Goal: Check status: Check status

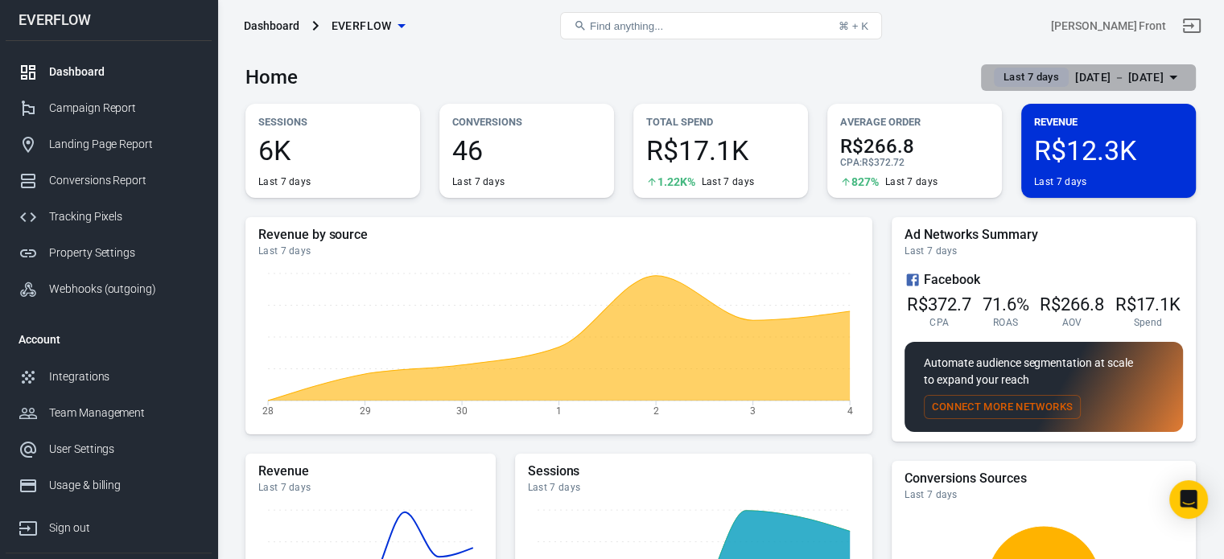
click at [1148, 80] on div "[DATE] － [DATE]" at bounding box center [1119, 78] width 89 height 20
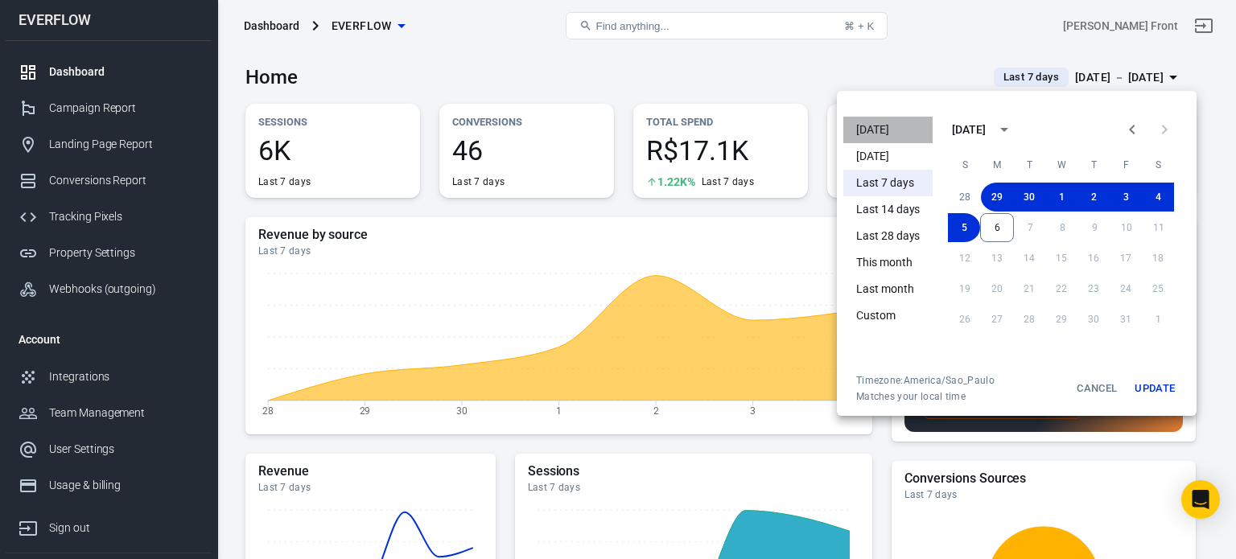
click at [895, 125] on li "[DATE]" at bounding box center [887, 130] width 89 height 27
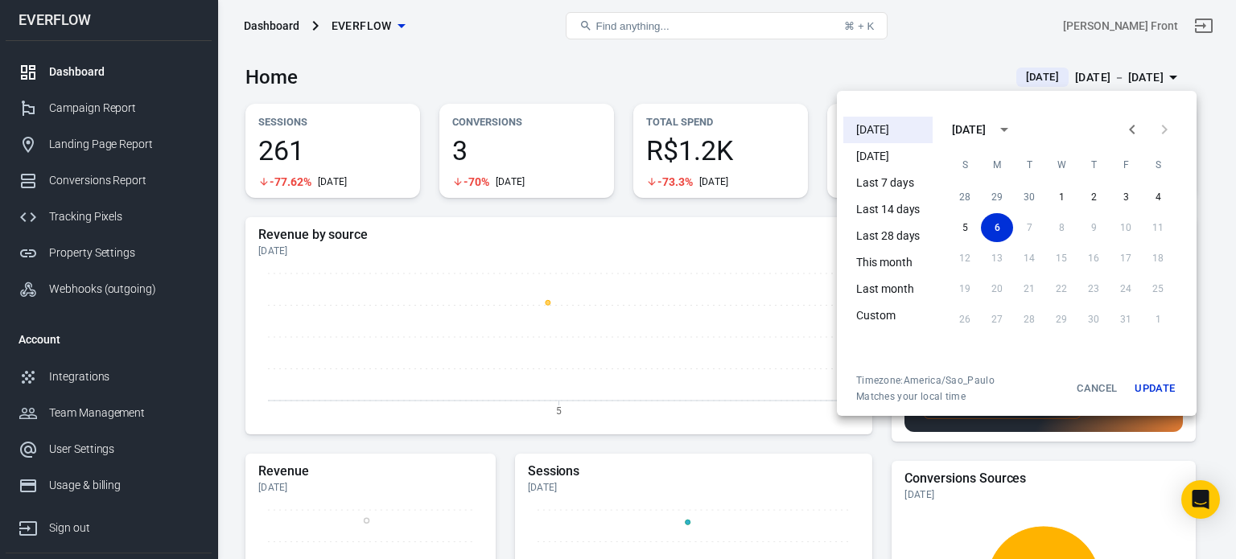
click at [751, 75] on div at bounding box center [618, 279] width 1236 height 559
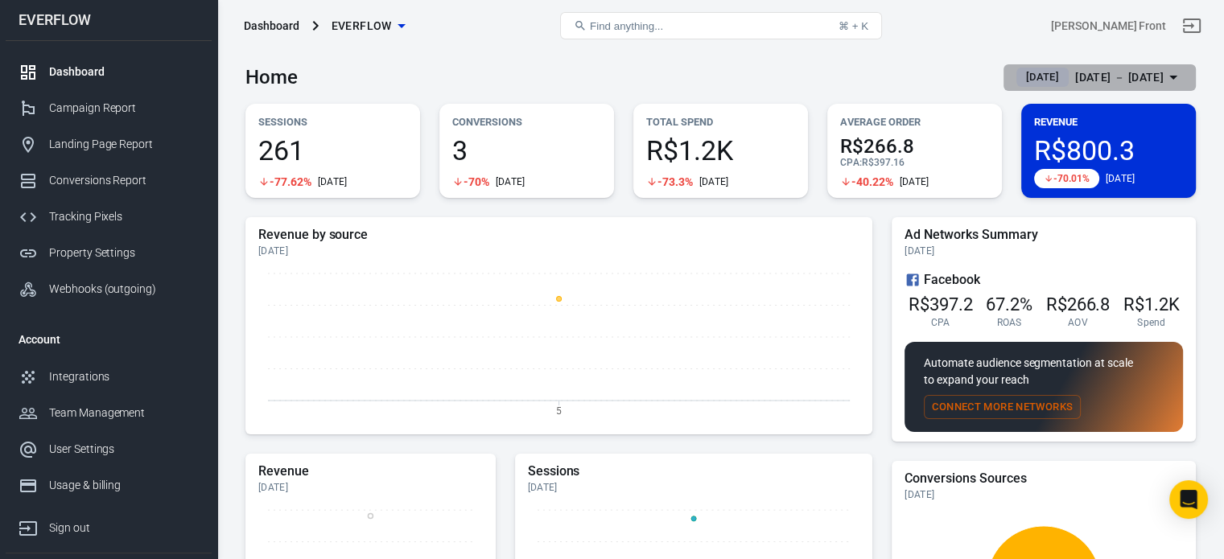
click at [1098, 73] on div "[DATE] － [DATE]" at bounding box center [1119, 78] width 89 height 20
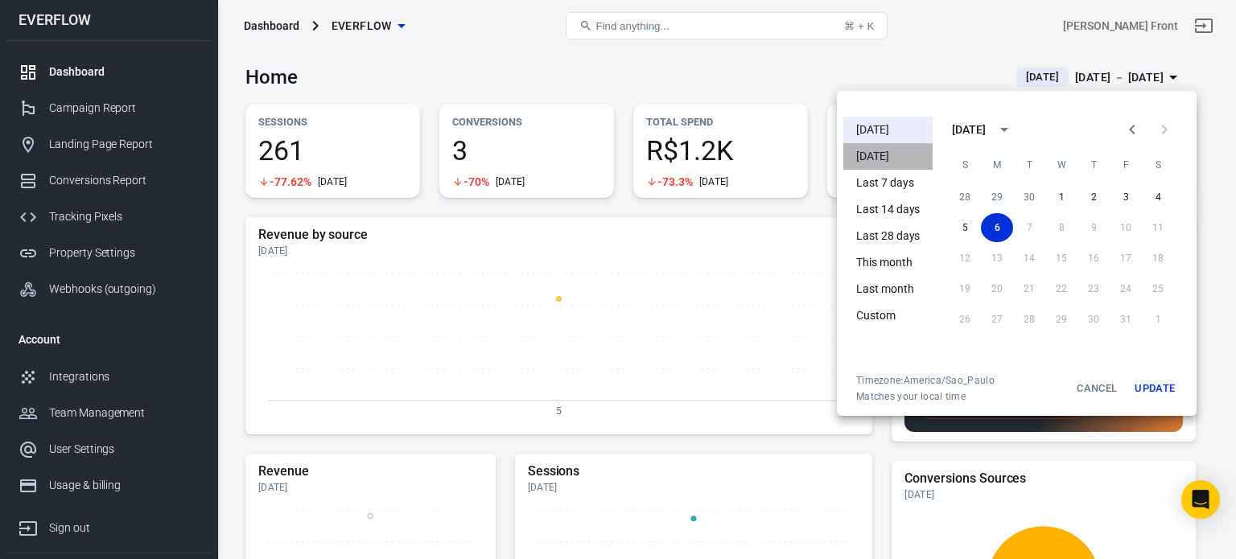
click at [905, 165] on li "[DATE]" at bounding box center [887, 156] width 89 height 27
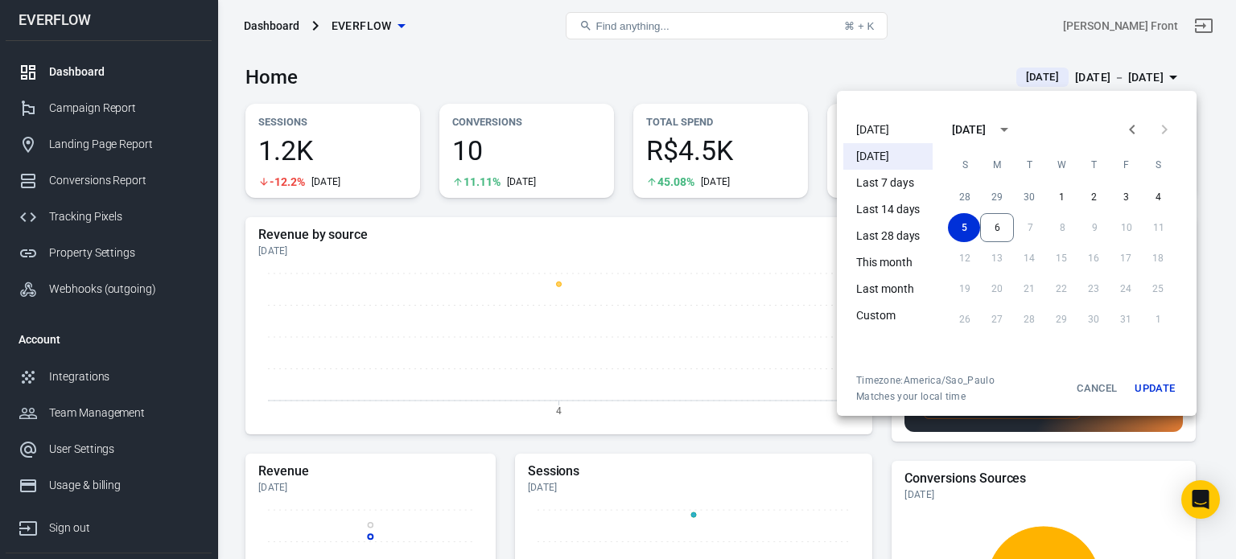
click at [756, 76] on div at bounding box center [618, 279] width 1236 height 559
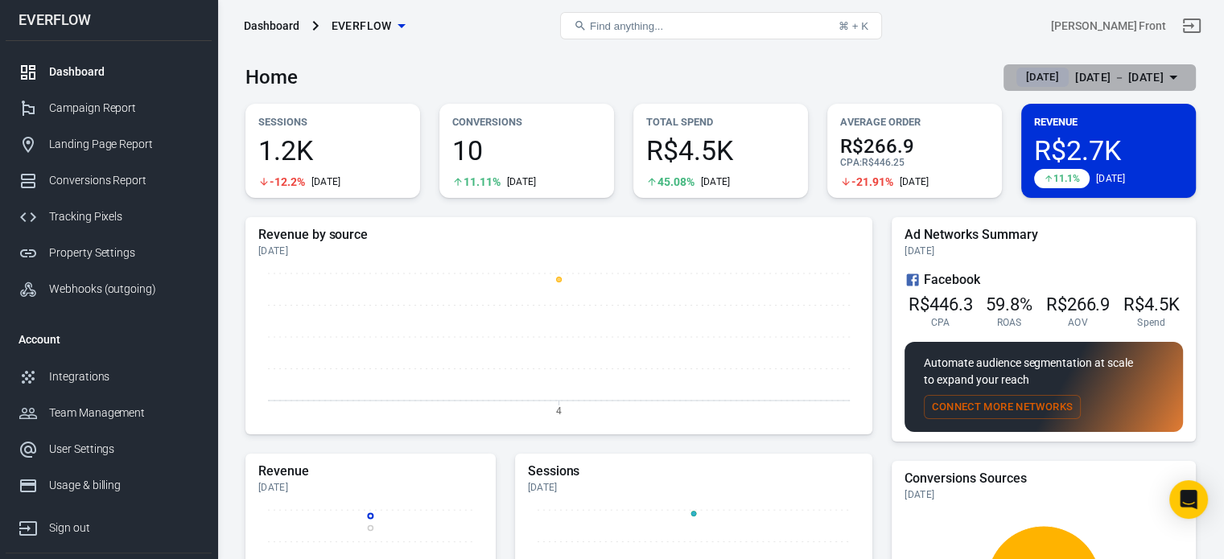
click at [1112, 80] on div "[DATE] － [DATE]" at bounding box center [1119, 78] width 89 height 20
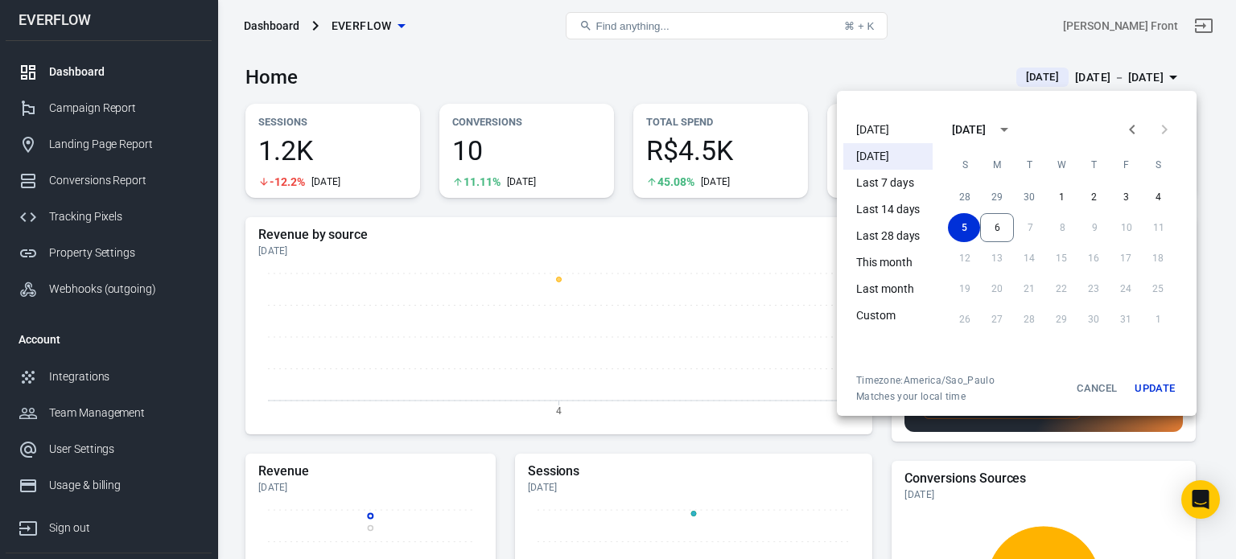
click at [897, 179] on li "Last 7 days" at bounding box center [887, 183] width 89 height 27
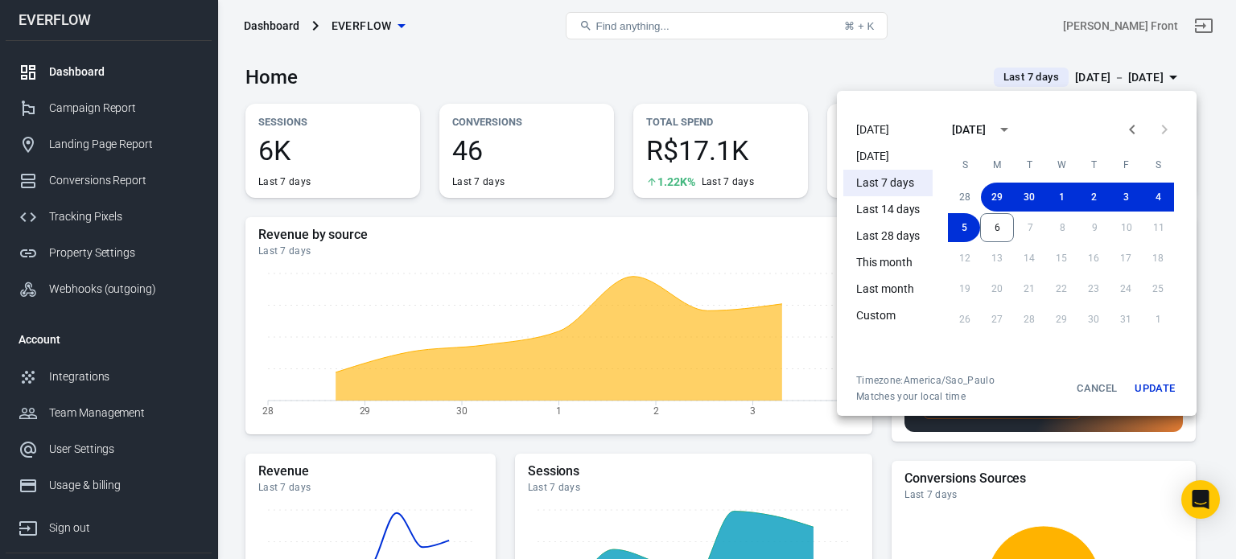
click at [801, 74] on div at bounding box center [618, 279] width 1236 height 559
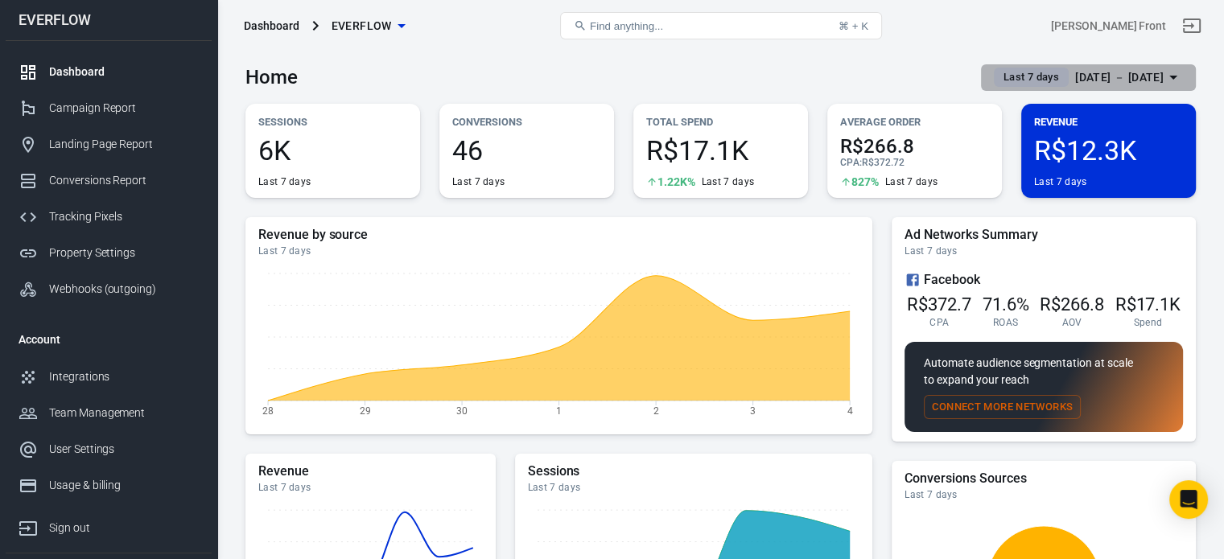
click at [1082, 80] on div "[DATE] － [DATE]" at bounding box center [1119, 78] width 89 height 20
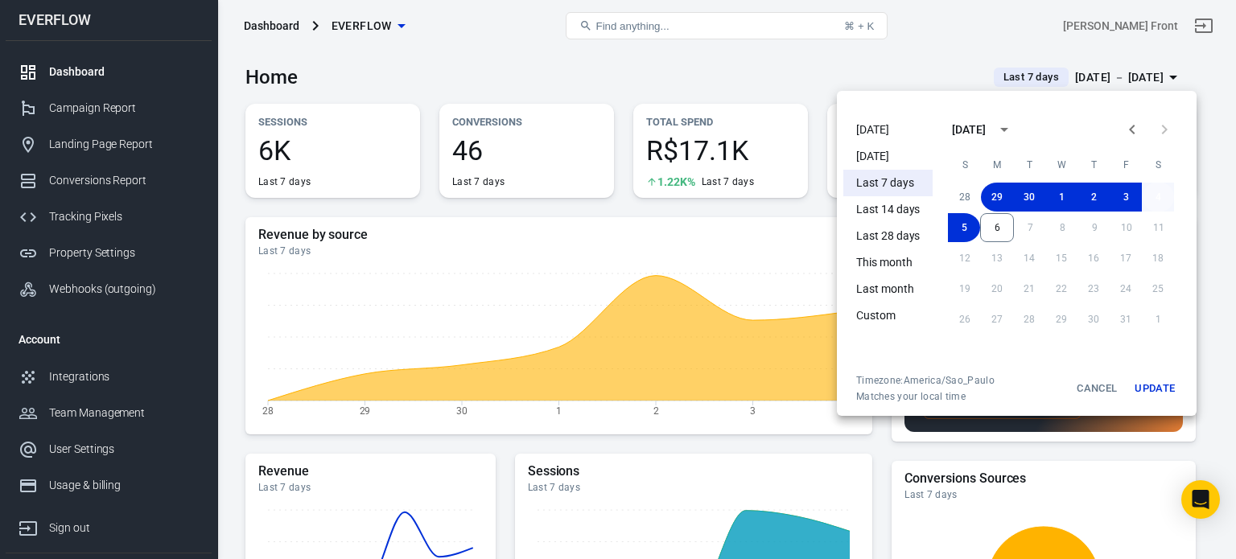
click at [1162, 203] on button "4" at bounding box center [1158, 197] width 32 height 29
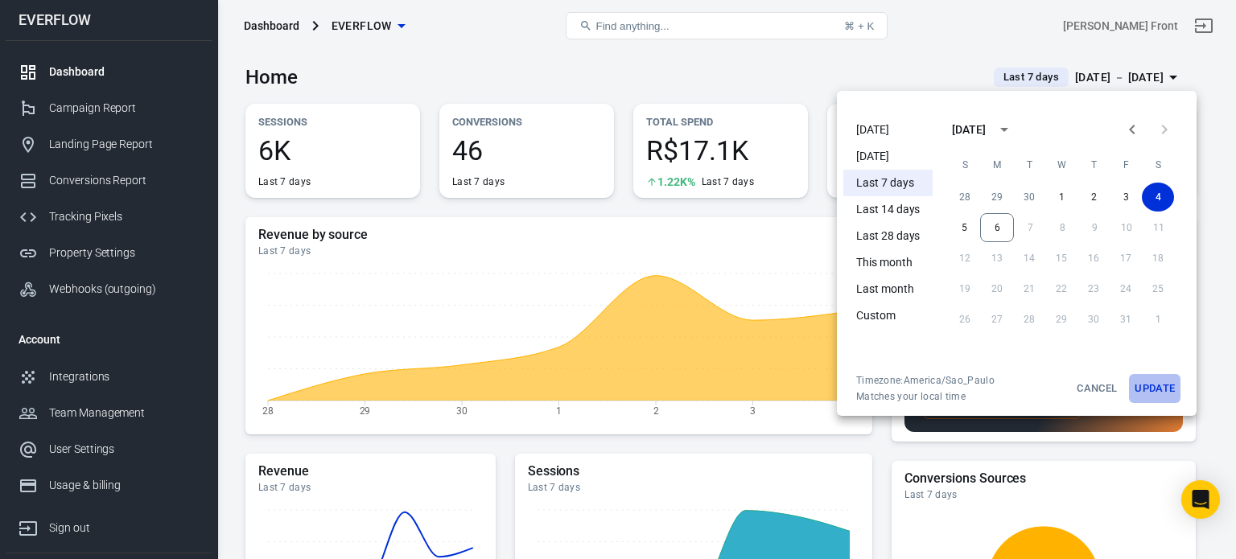
click at [1140, 385] on button "Update" at bounding box center [1155, 388] width 52 height 29
